Goal: Task Accomplishment & Management: Complete application form

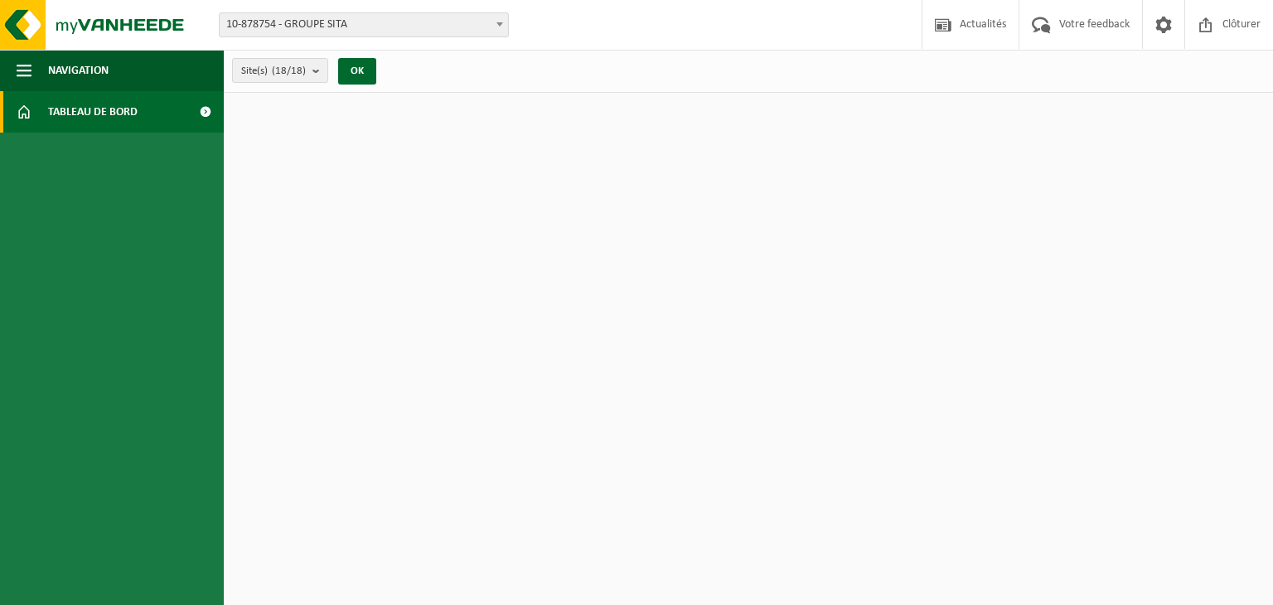
click at [303, 29] on span "10-878754 - GROUPE SITA" at bounding box center [364, 24] width 288 height 23
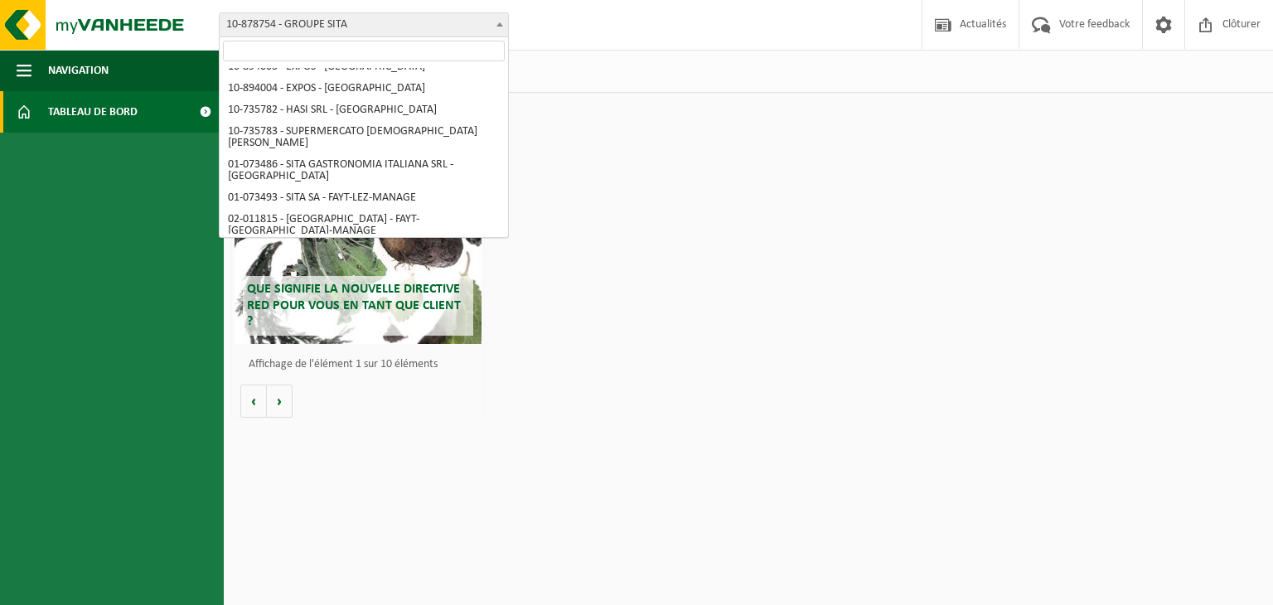
scroll to position [83, 0]
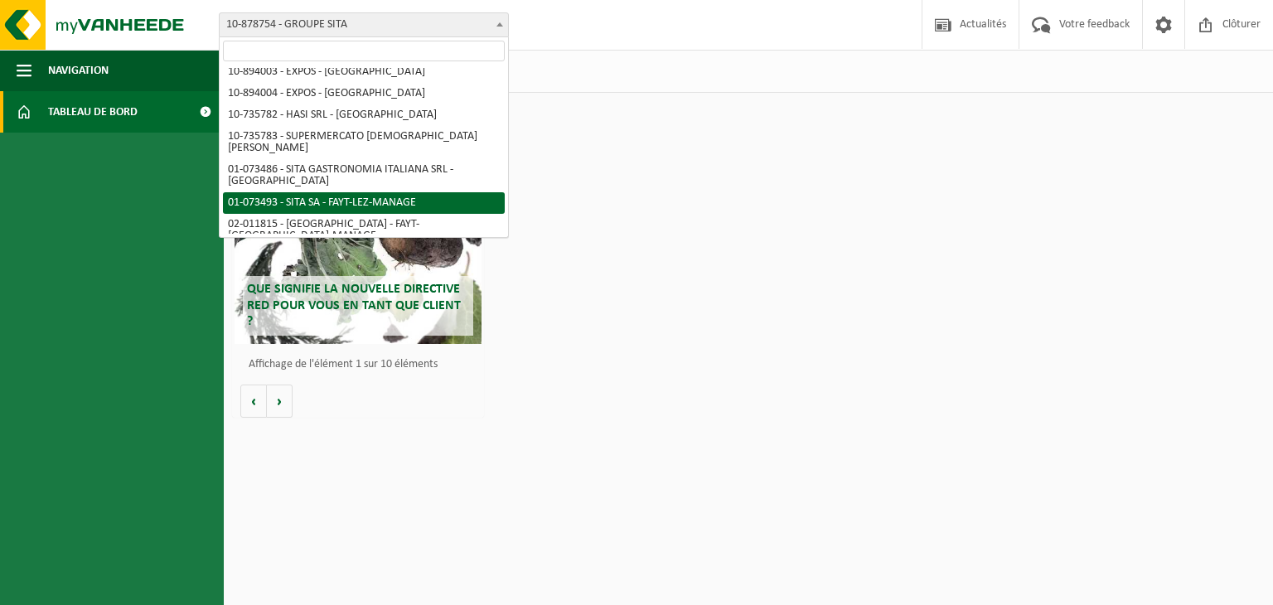
select select "86942"
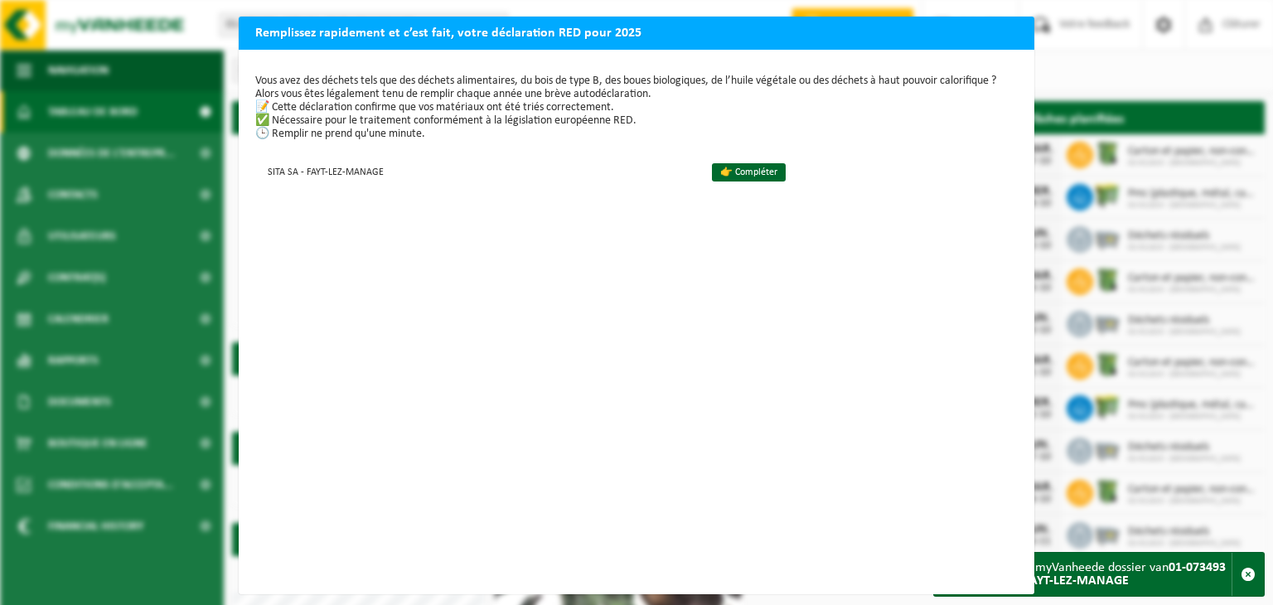
scroll to position [18, 0]
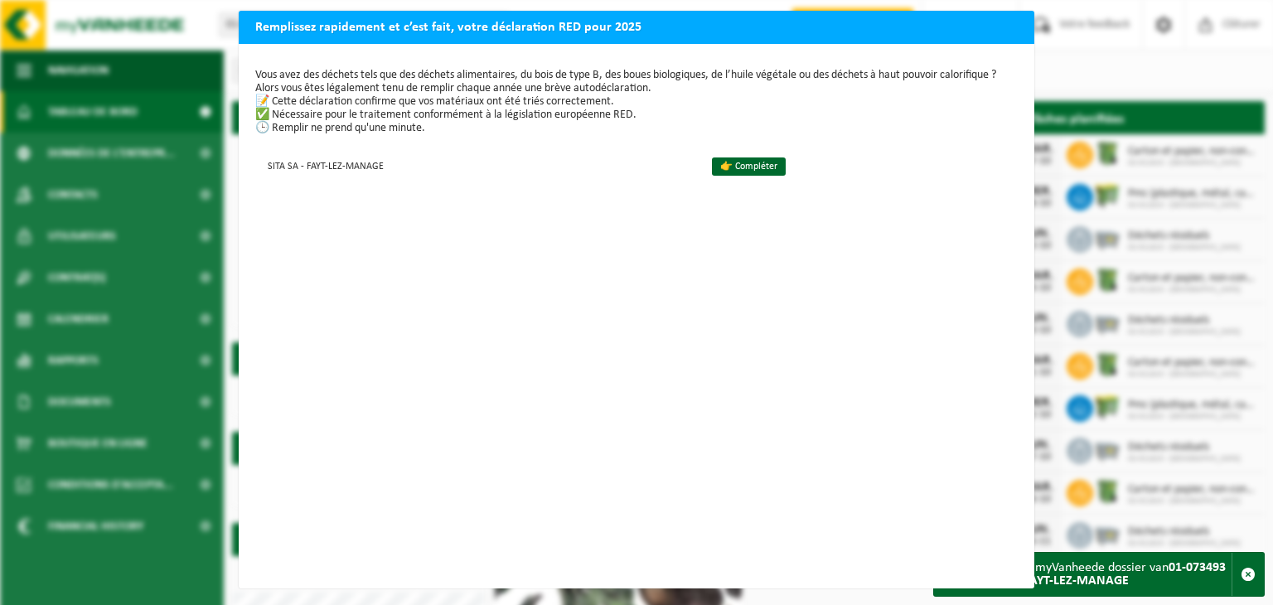
click at [1070, 58] on div "Remplissez rapidement et c’est fait, votre déclaration RED pour 2025 Vous avez …" at bounding box center [636, 302] width 1273 height 605
click at [736, 163] on td "👉 Compléter" at bounding box center [858, 165] width 320 height 27
click at [717, 157] on link "👉 Compléter" at bounding box center [749, 166] width 74 height 18
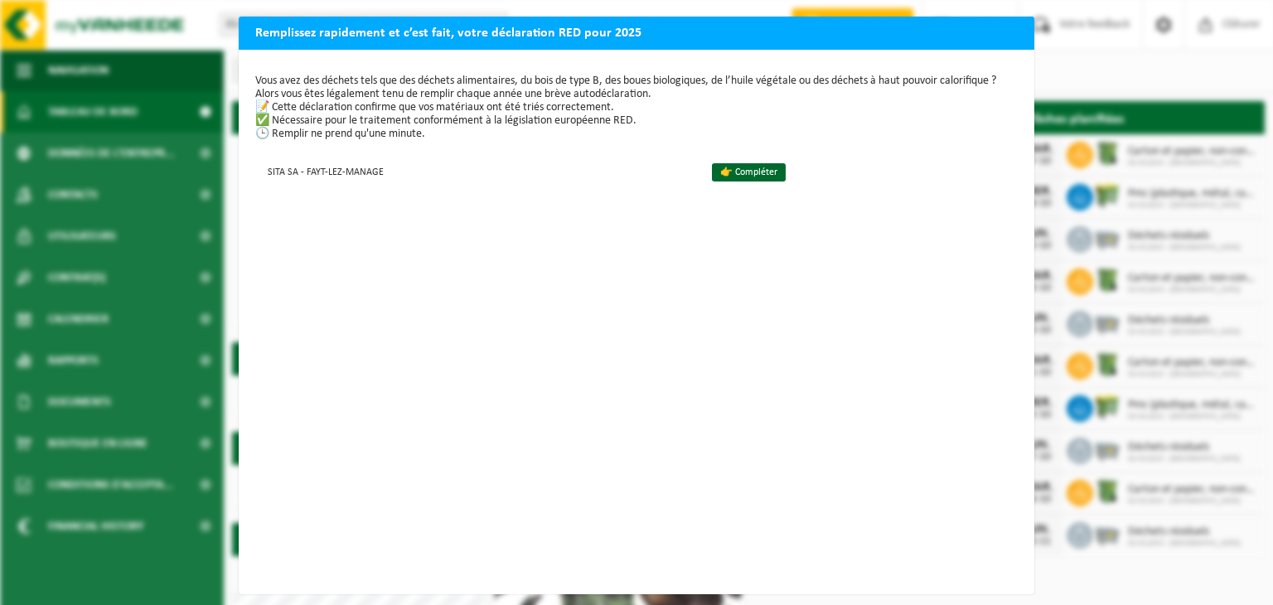
click at [125, 109] on div "Remplissez rapidement et c’est fait, votre déclaration RED pour 2025 Vous avez …" at bounding box center [636, 302] width 1273 height 605
click at [729, 163] on link "👉 Compléter" at bounding box center [749, 172] width 74 height 18
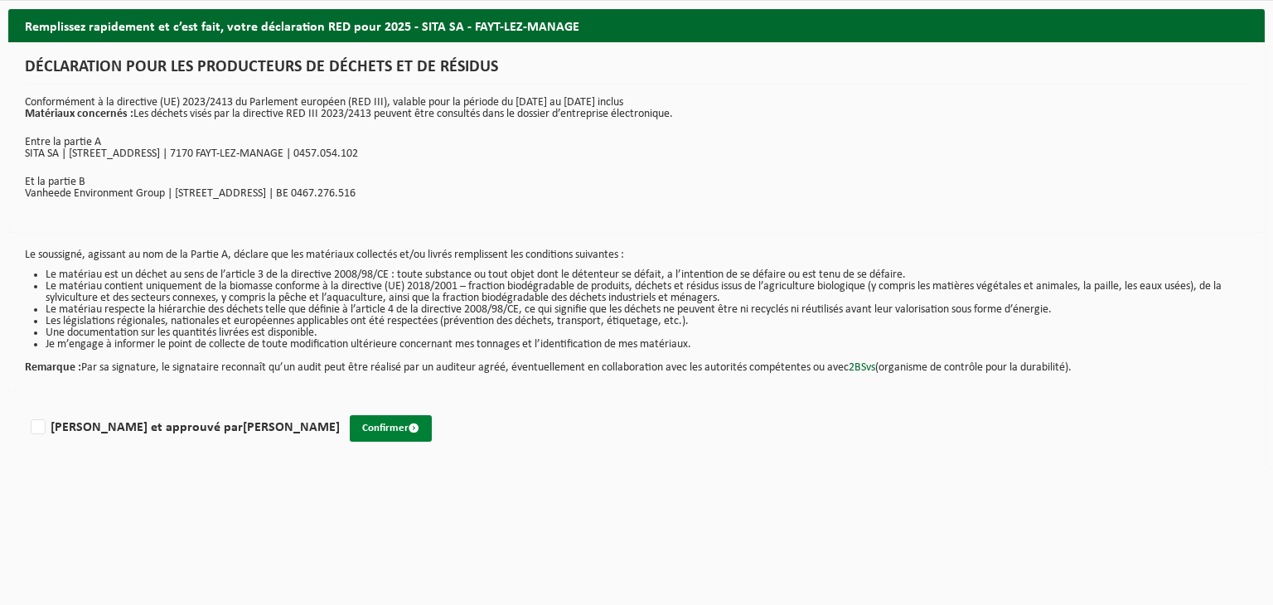
click at [350, 427] on button "Confirmer" at bounding box center [391, 428] width 82 height 27
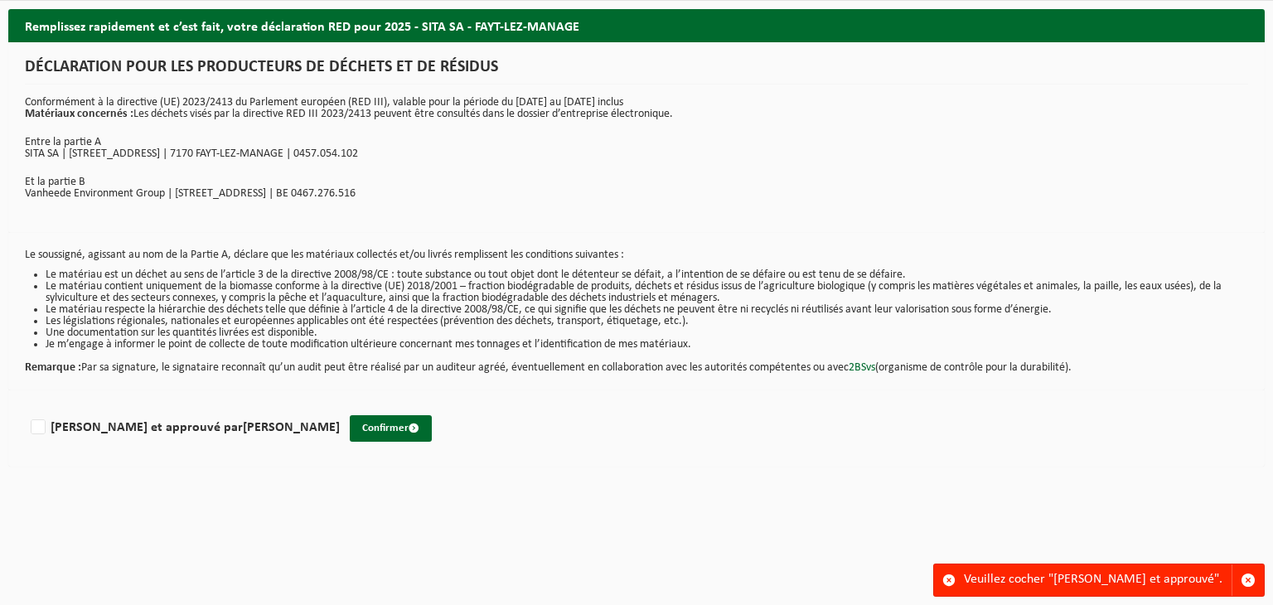
click at [689, 457] on div "[PERSON_NAME] et approuvé par [PERSON_NAME]" at bounding box center [636, 428] width 1256 height 76
click at [52, 417] on label "[PERSON_NAME] et approuvé par [PERSON_NAME]" at bounding box center [183, 427] width 312 height 25
click at [340, 407] on input "[PERSON_NAME] et approuvé par [PERSON_NAME]" at bounding box center [340, 406] width 1 height 1
checkbox input "true"
click at [350, 430] on button "Confirmer" at bounding box center [391, 428] width 82 height 27
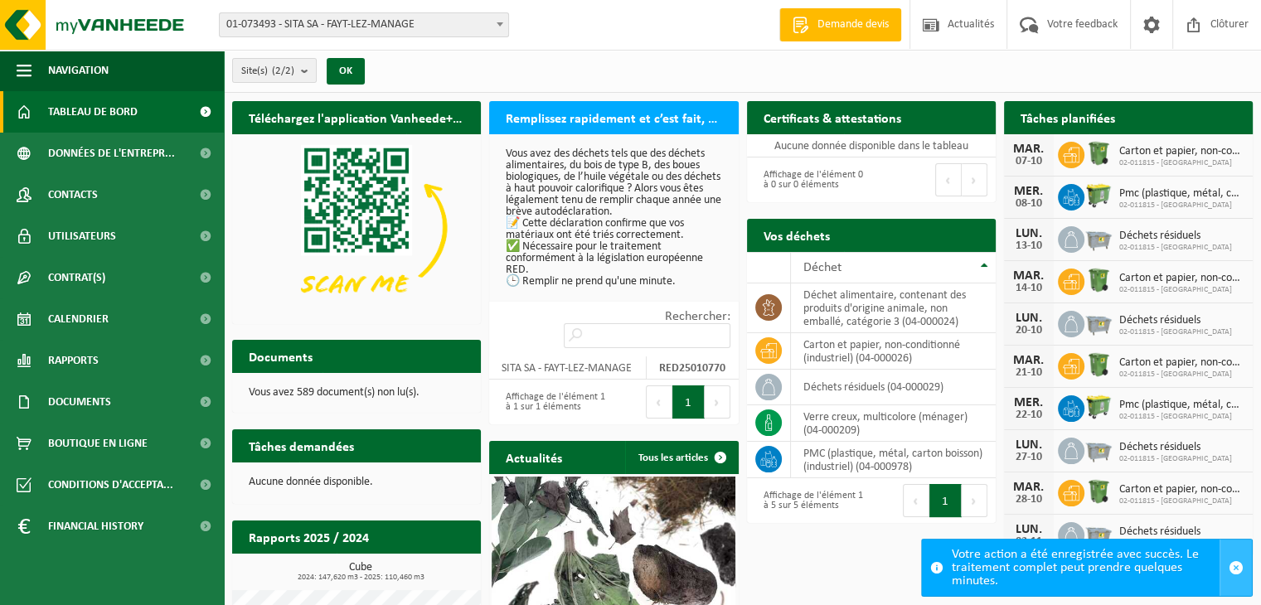
click at [1232, 566] on span "button" at bounding box center [1235, 567] width 15 height 15
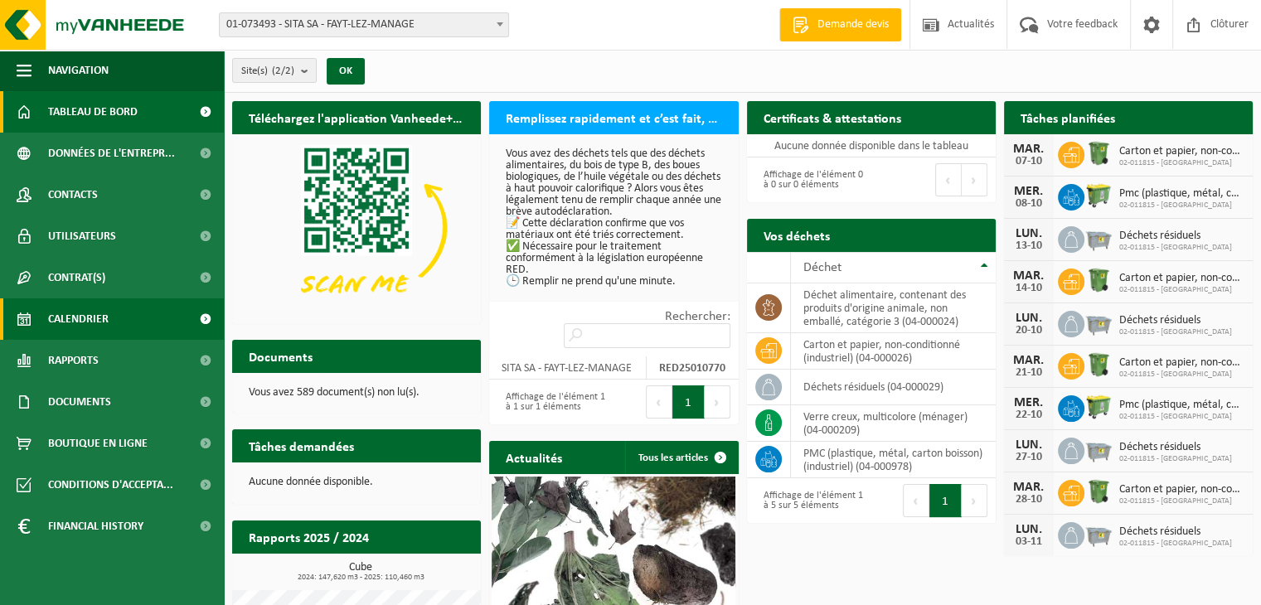
click at [97, 322] on span "Calendrier" at bounding box center [78, 318] width 61 height 41
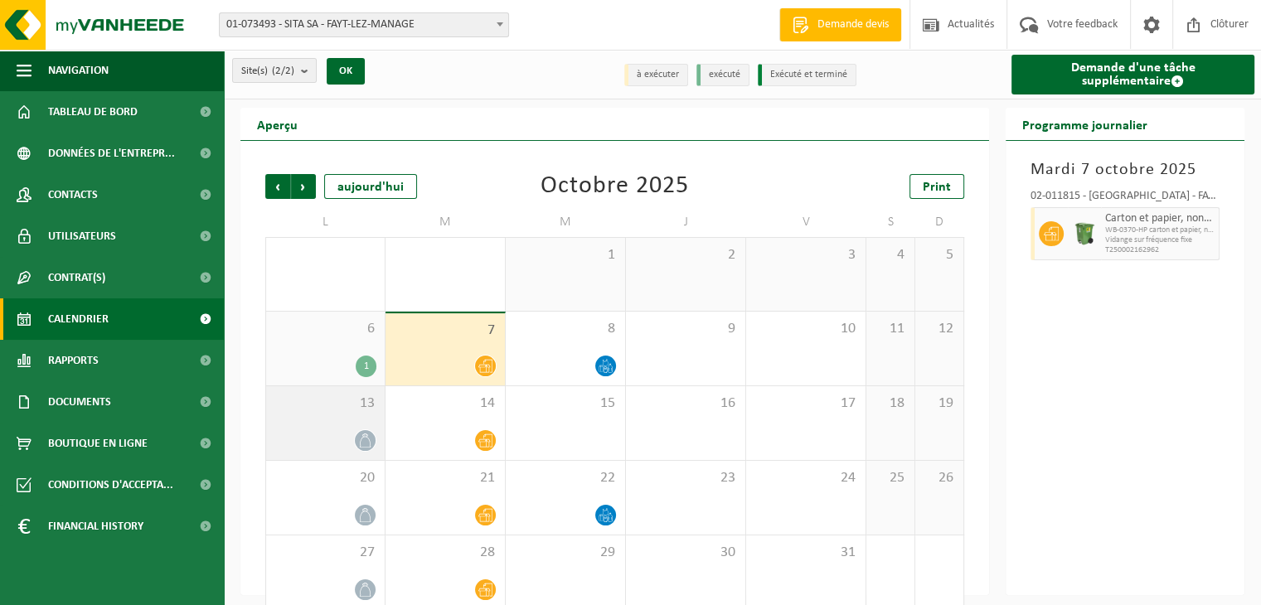
click at [364, 444] on icon at bounding box center [365, 440] width 14 height 14
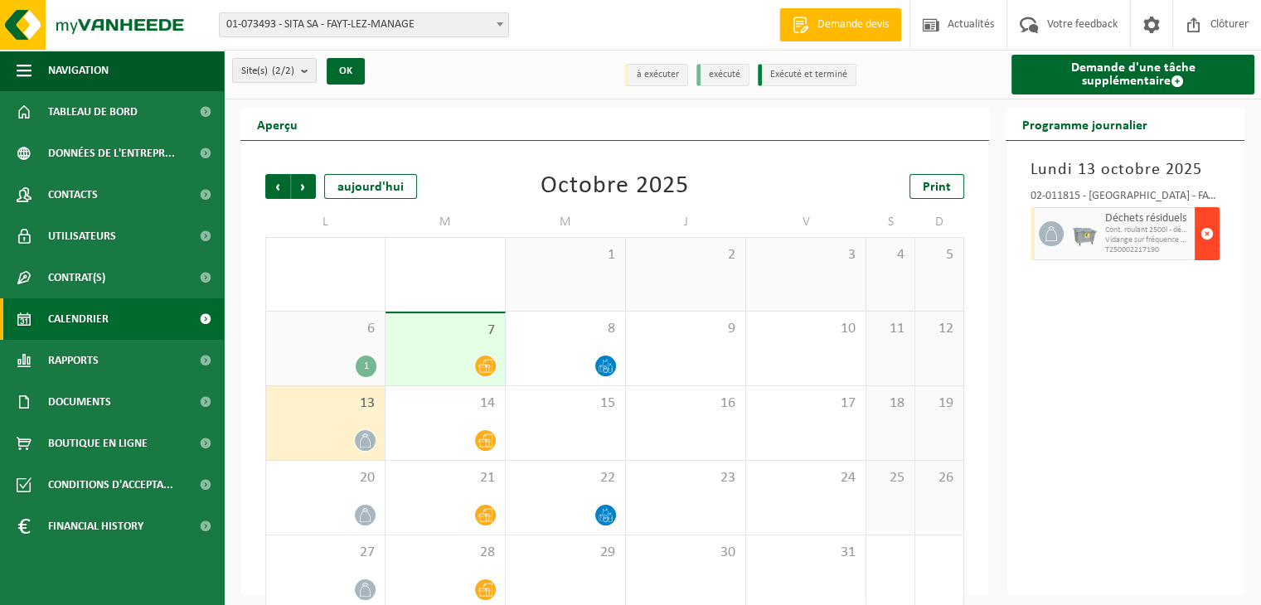
click at [1203, 239] on span "button" at bounding box center [1206, 233] width 13 height 33
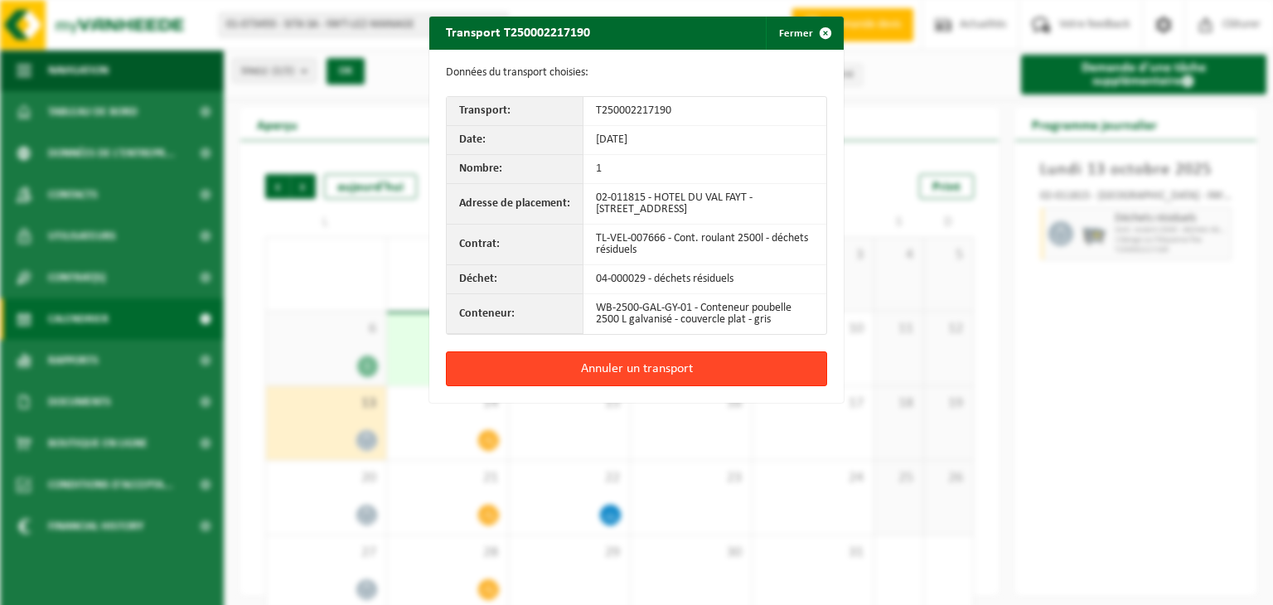
click at [627, 369] on button "Annuler un transport" at bounding box center [636, 368] width 381 height 35
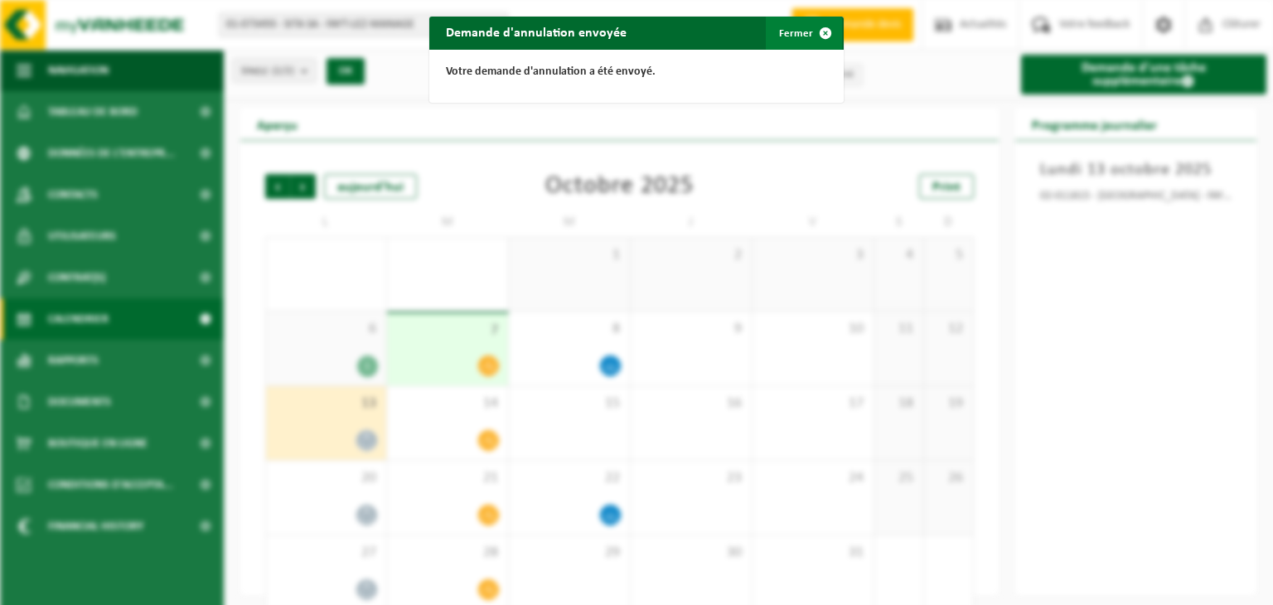
click at [811, 28] on span "button" at bounding box center [825, 33] width 33 height 33
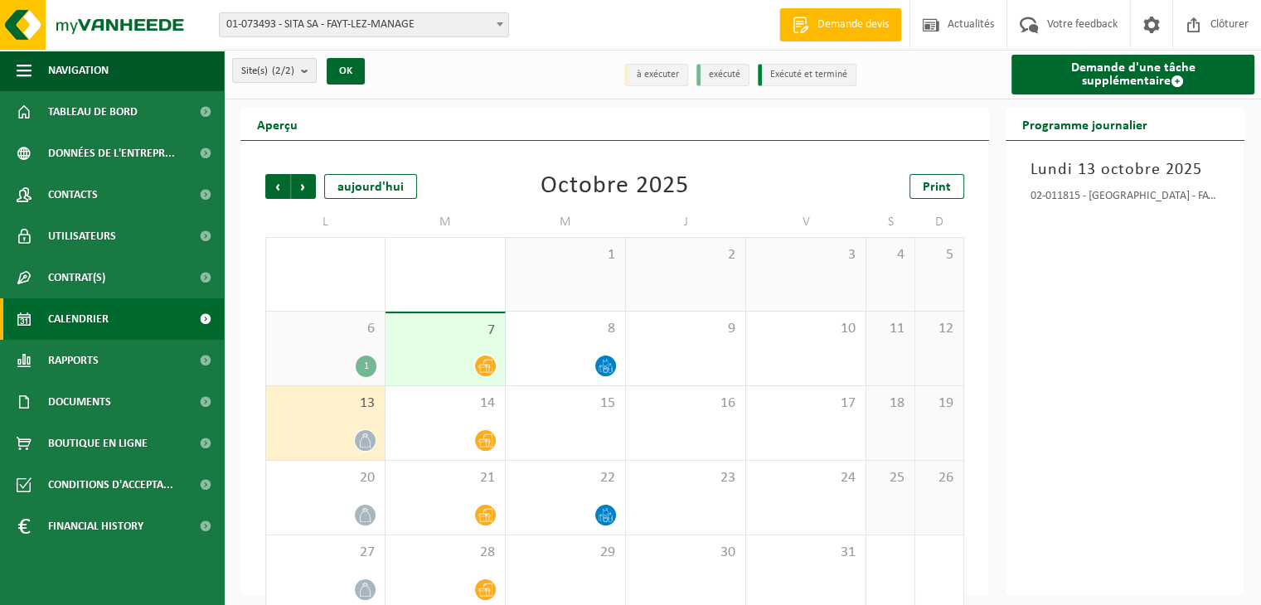
click at [477, 358] on div at bounding box center [445, 366] width 103 height 22
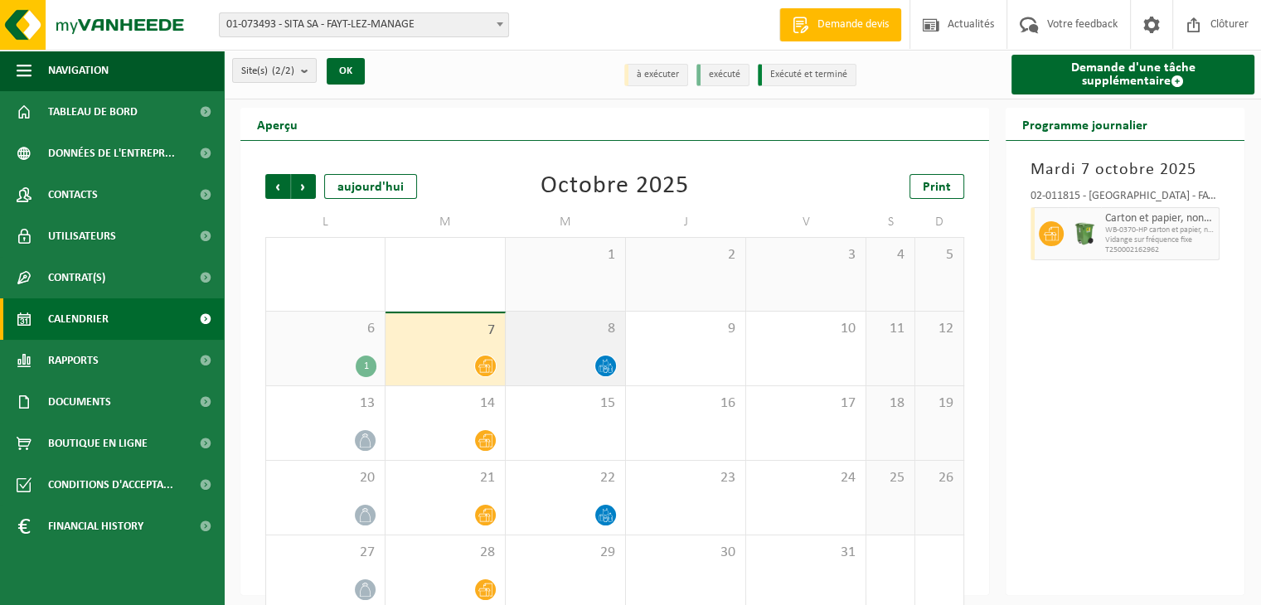
click at [608, 370] on icon at bounding box center [605, 366] width 14 height 14
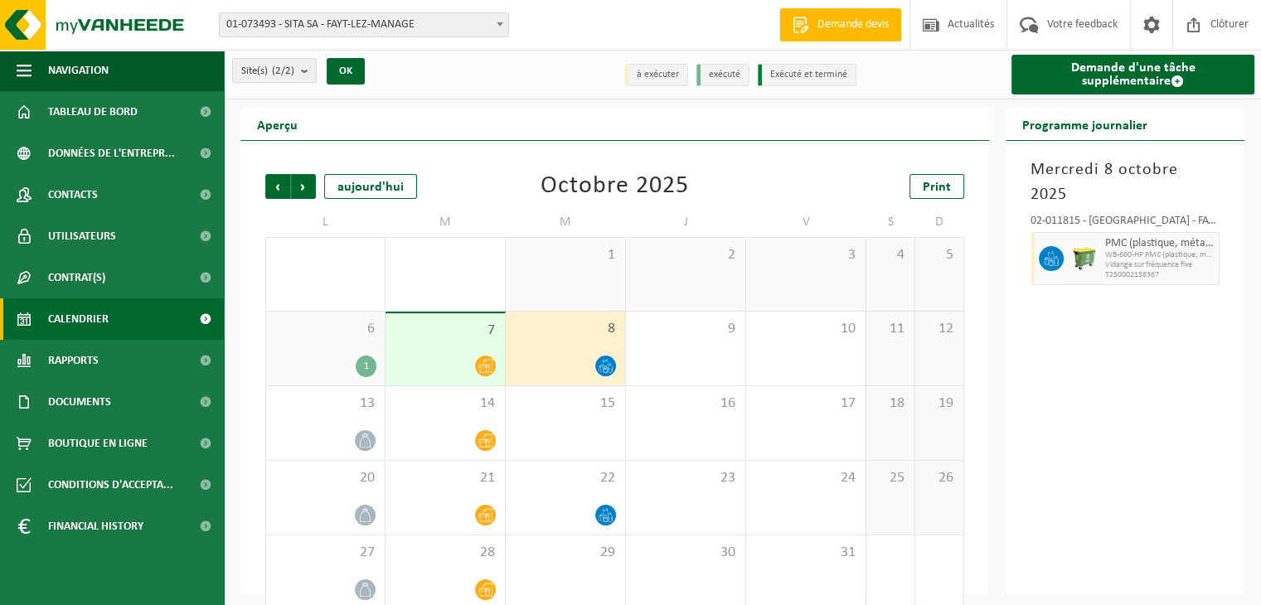
click at [1174, 237] on span "PMC (plastique, métal, carton boisson) (industriel)" at bounding box center [1159, 243] width 109 height 13
click at [492, 447] on icon at bounding box center [485, 440] width 14 height 13
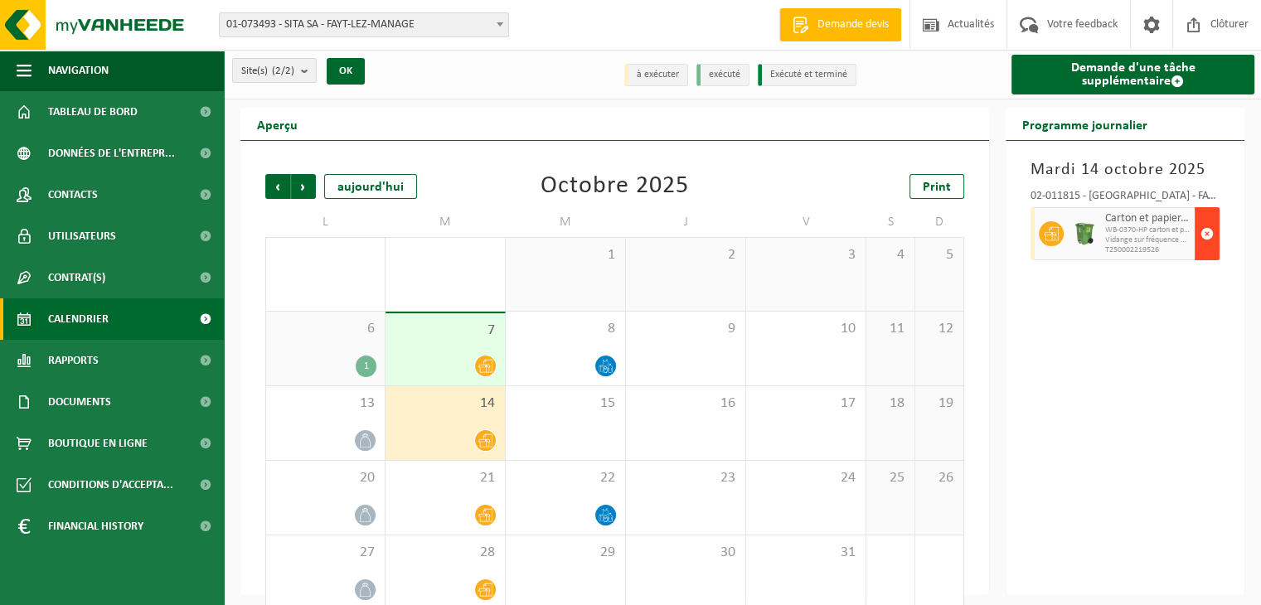
click at [1203, 234] on span "button" at bounding box center [1206, 233] width 13 height 33
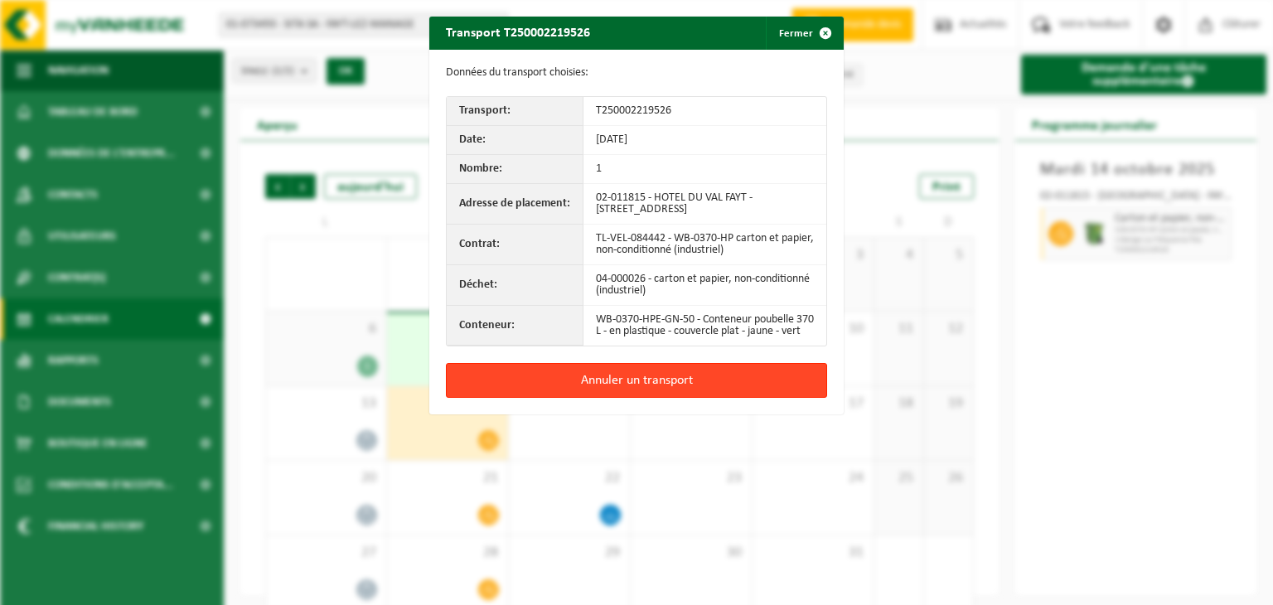
click at [611, 382] on button "Annuler un transport" at bounding box center [636, 380] width 381 height 35
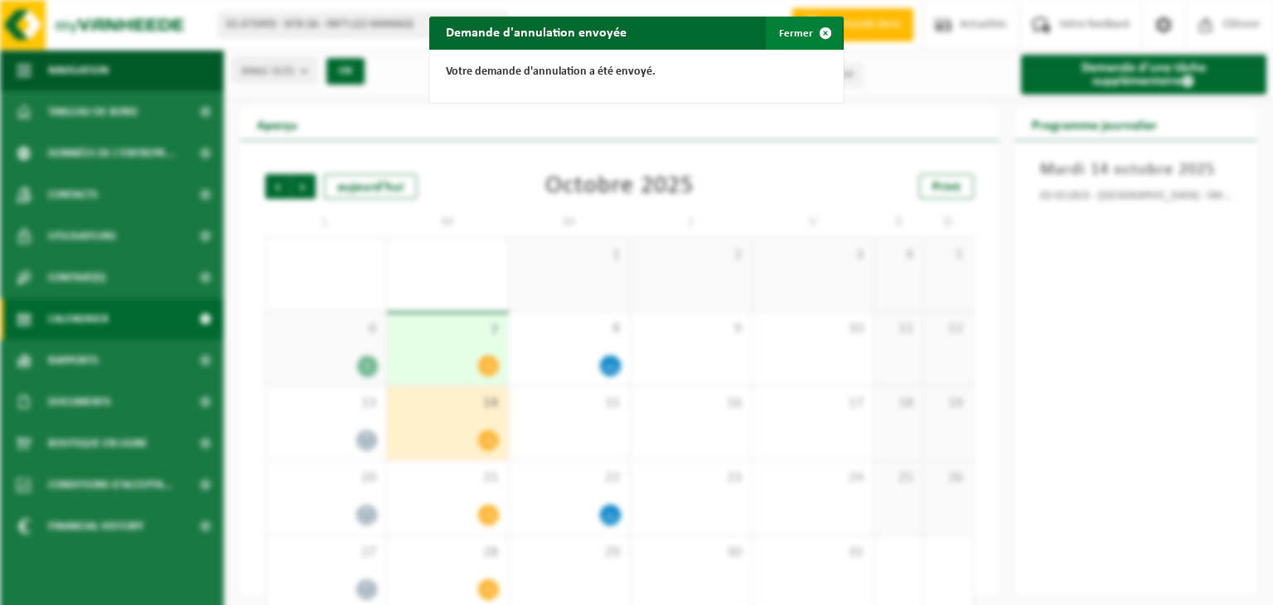
click at [818, 32] on span "button" at bounding box center [825, 33] width 33 height 33
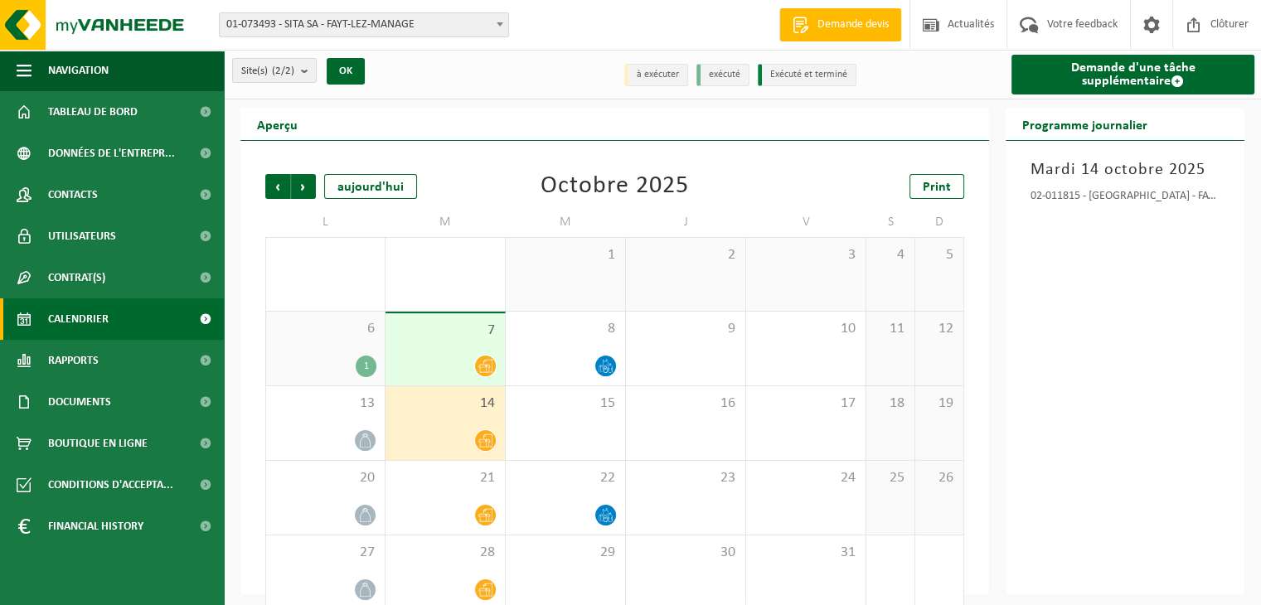
scroll to position [23, 0]
